Goal: Find specific page/section: Find specific page/section

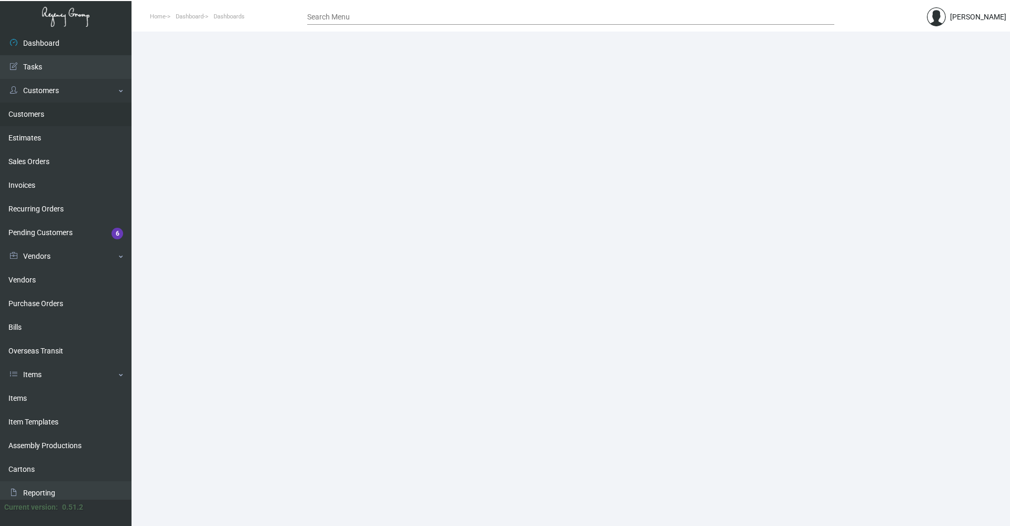
click at [34, 116] on link "Customers" at bounding box center [65, 115] width 131 height 24
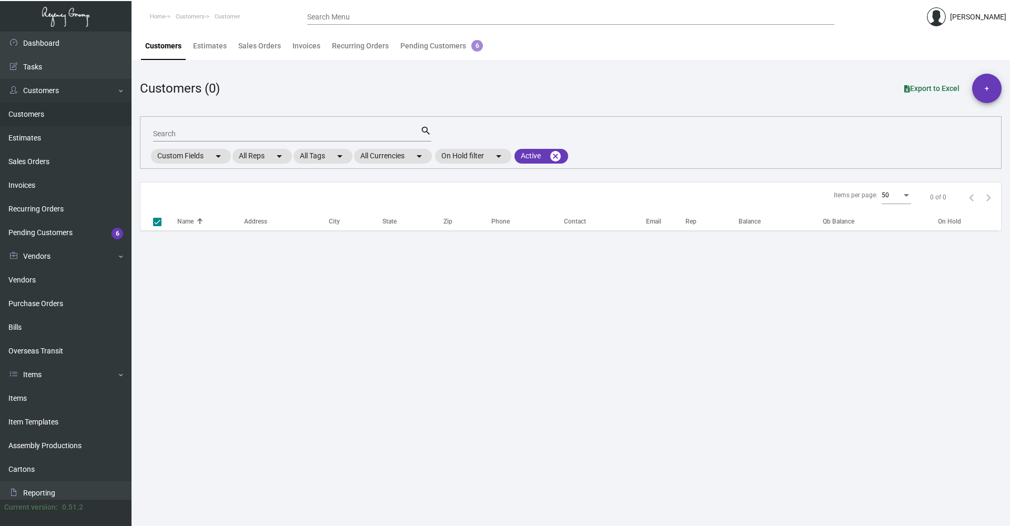
checkbox input "false"
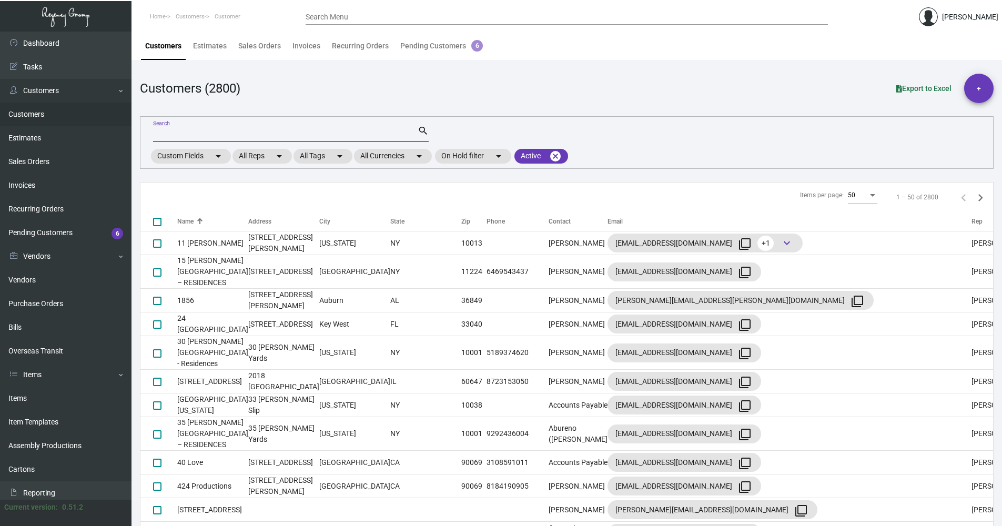
click at [177, 130] on input "Search" at bounding box center [285, 134] width 265 height 8
type input "yale clu"
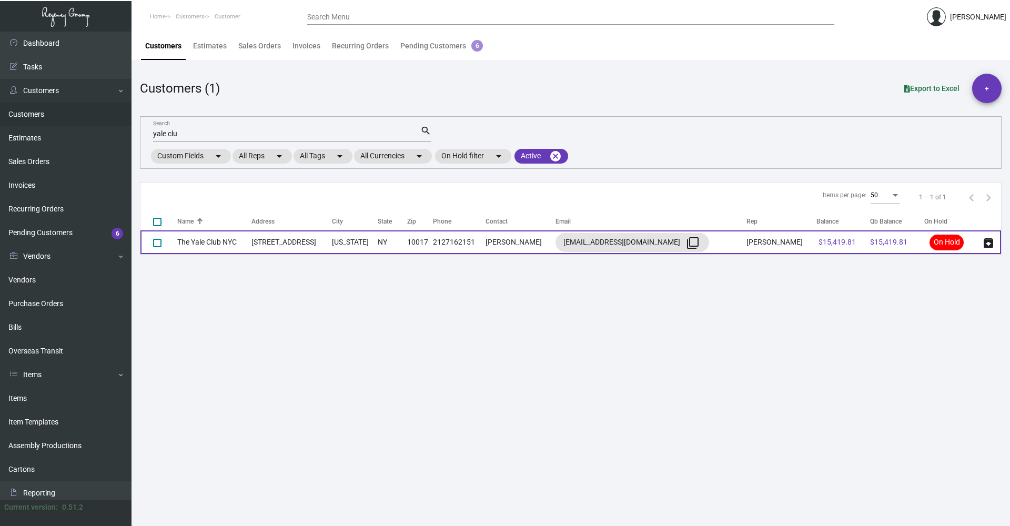
click at [242, 240] on td "The Yale Club NYC" at bounding box center [214, 242] width 74 height 24
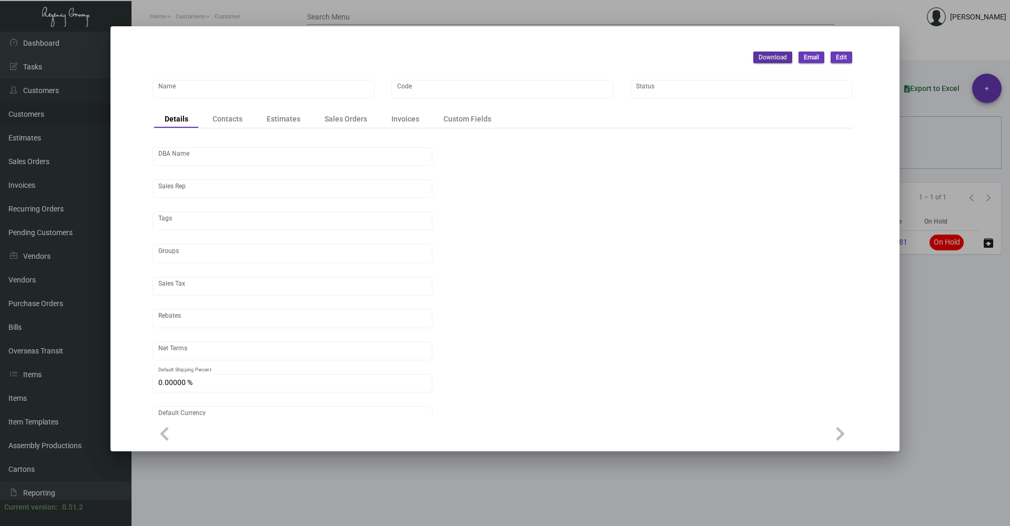
type input "The Yale Club NYC"
type input "TY- CNYC- 476"
type input "[PERSON_NAME]"
type input "[GEOGRAPHIC_DATA]-[GEOGRAPHIC_DATA] ([US_STATE][GEOGRAPHIC_DATA])"
type input "Net 30"
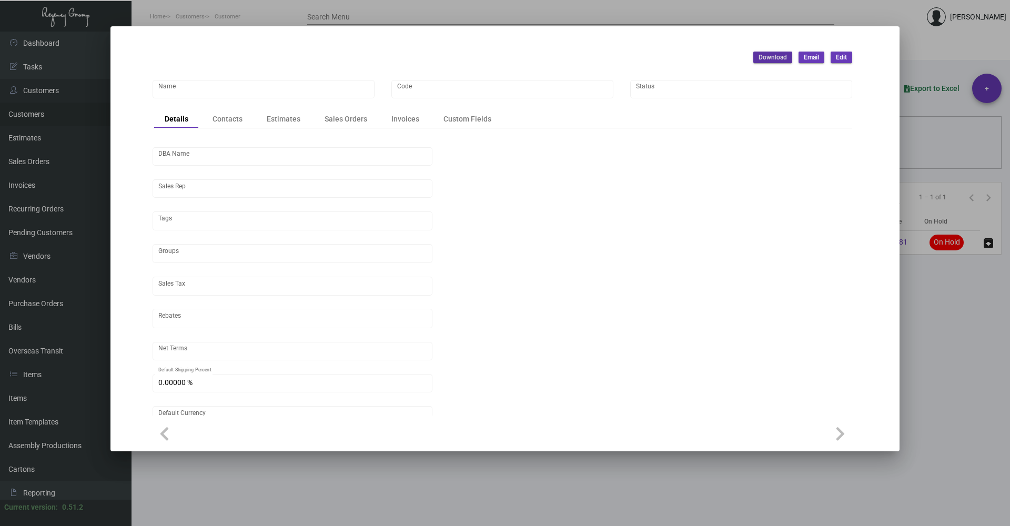
type input "United States Dollar $"
type input "$ 0.00"
checkbox input "true"
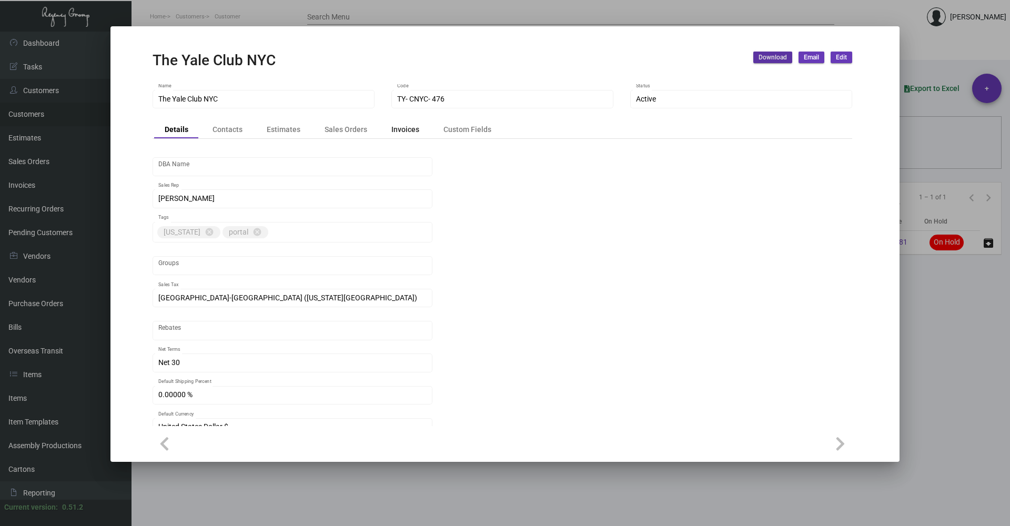
click at [405, 129] on div "Invoices" at bounding box center [405, 129] width 28 height 11
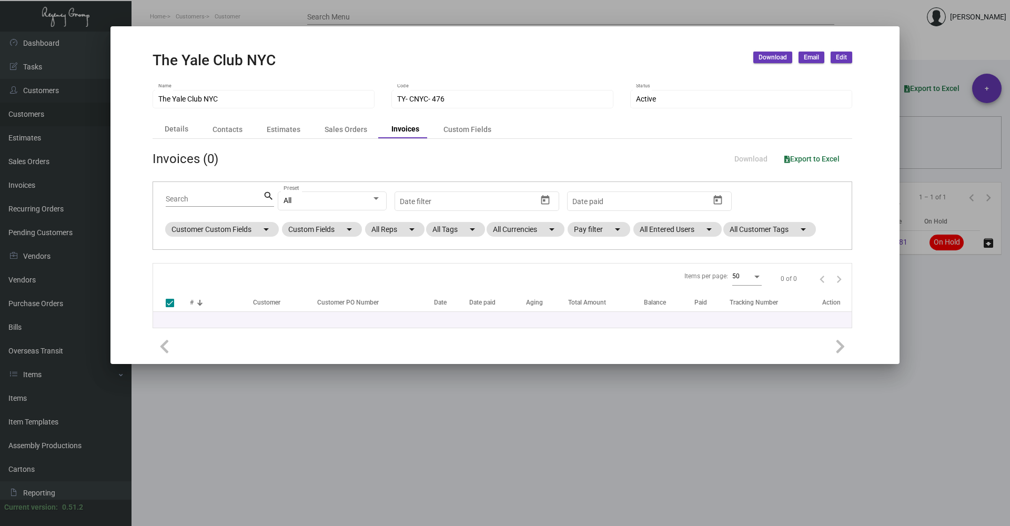
checkbox input "false"
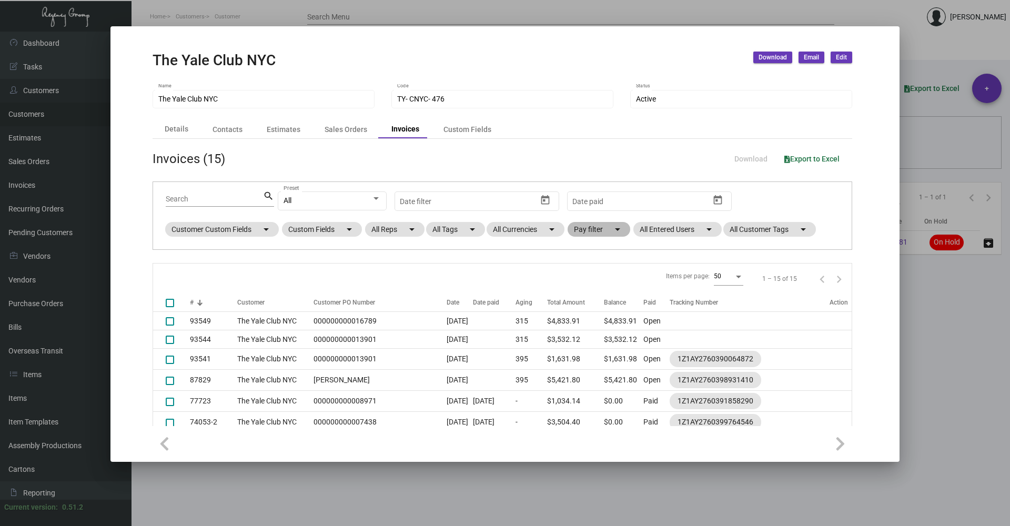
click at [597, 226] on mat-chip "Pay filter arrow_drop_down" at bounding box center [598, 229] width 63 height 15
click at [591, 287] on label "Open" at bounding box center [593, 293] width 30 height 13
click at [583, 297] on input "Open" at bounding box center [582, 297] width 1 height 1
checkbox input "true"
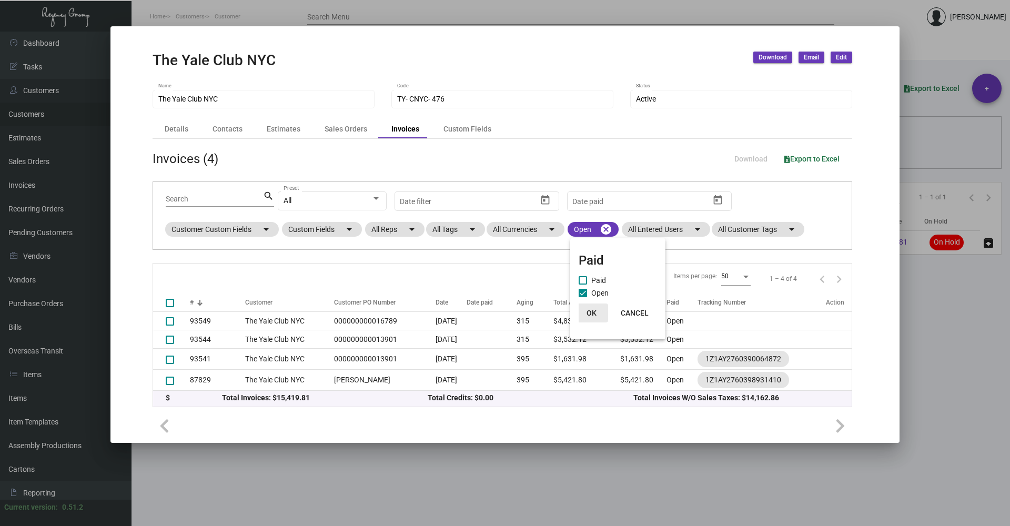
click at [594, 310] on span "OK" at bounding box center [591, 313] width 10 height 8
click at [945, 374] on div at bounding box center [505, 263] width 1010 height 526
